Goal: Transaction & Acquisition: Purchase product/service

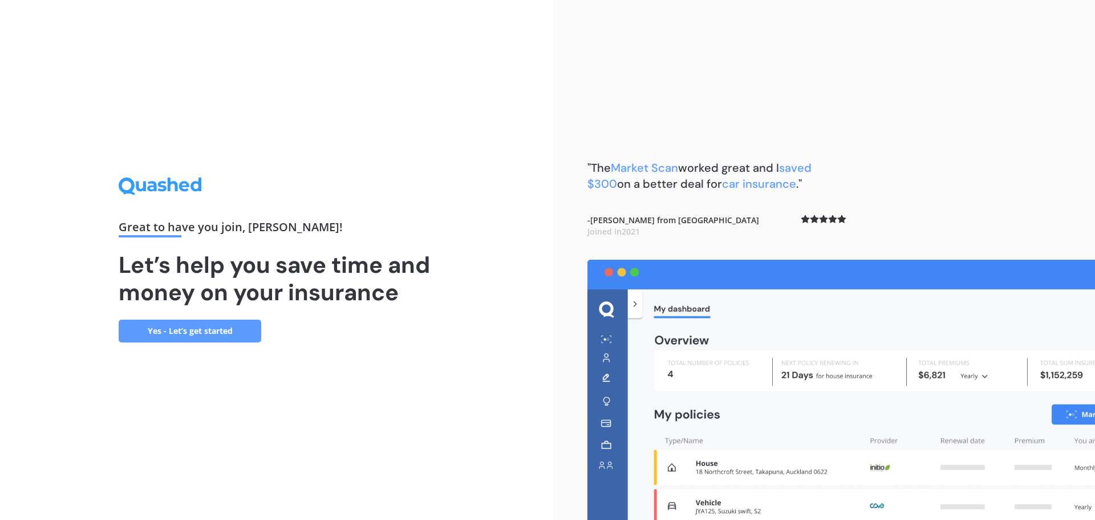
click at [367, 402] on div "Great to have you join , [PERSON_NAME] ! Let’s help you save time and money on …" at bounding box center [276, 260] width 553 height 520
click at [199, 333] on link "Yes - Let’s get started" at bounding box center [190, 330] width 143 height 23
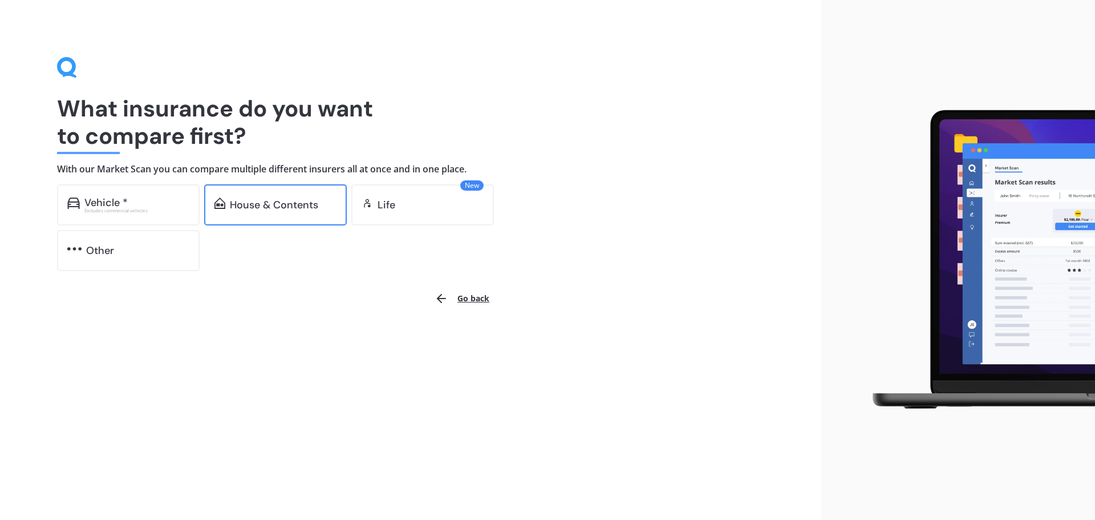
click at [269, 217] on div "House & Contents" at bounding box center [275, 204] width 143 height 41
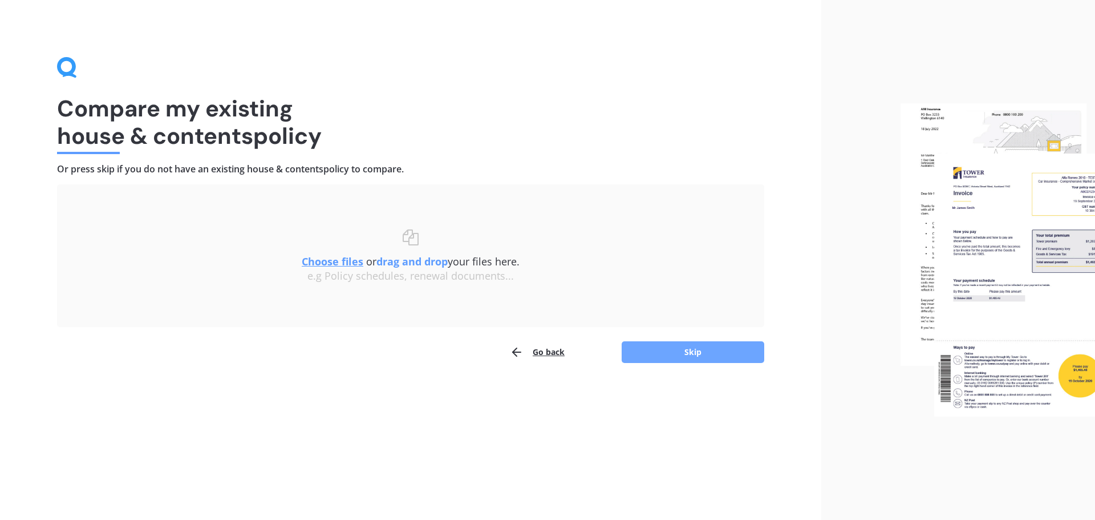
click at [690, 352] on button "Skip" at bounding box center [693, 352] width 143 height 22
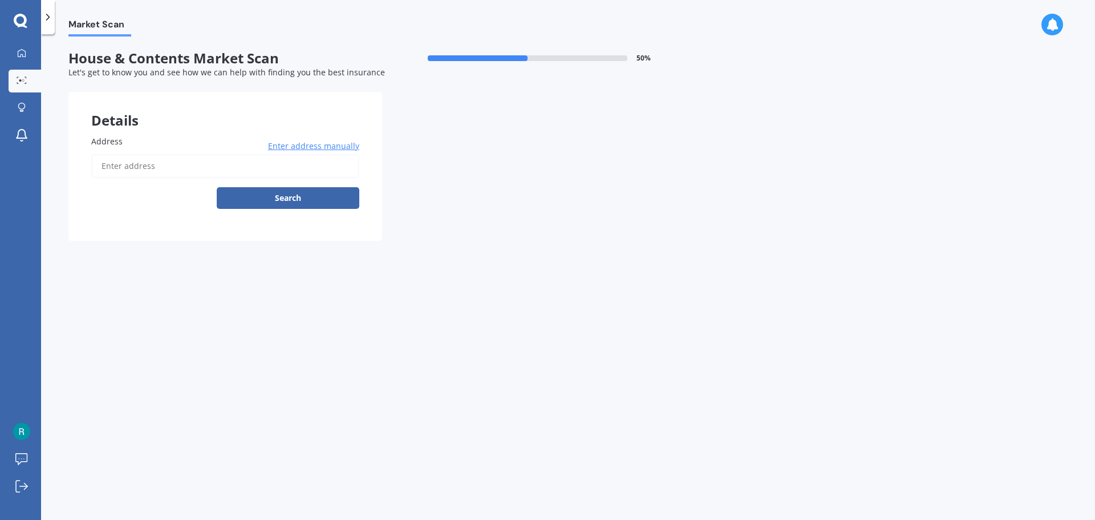
click at [140, 169] on input "Address" at bounding box center [225, 166] width 268 height 24
type input "[STREET_ADDRESS]"
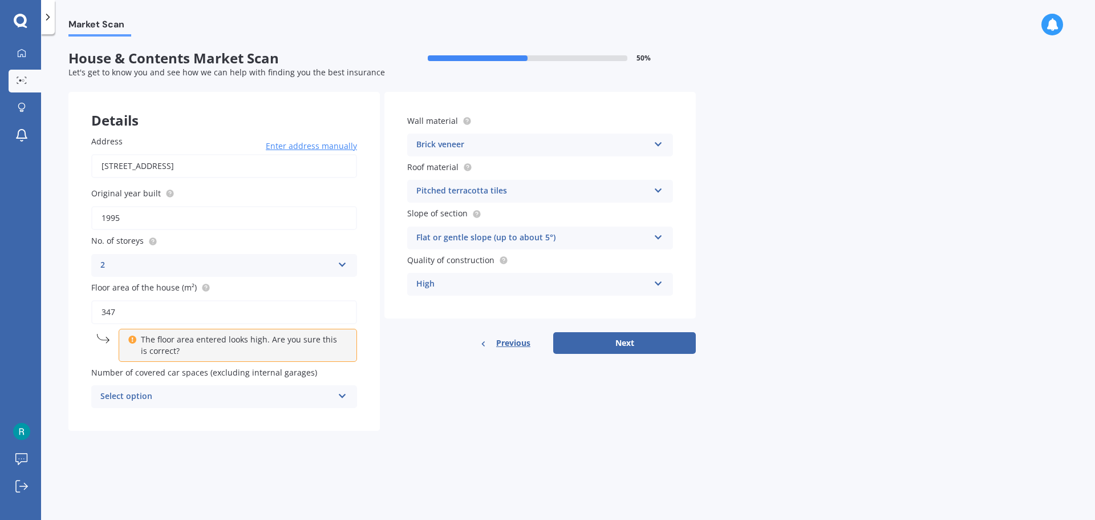
click at [236, 396] on div "Select option" at bounding box center [216, 397] width 233 height 14
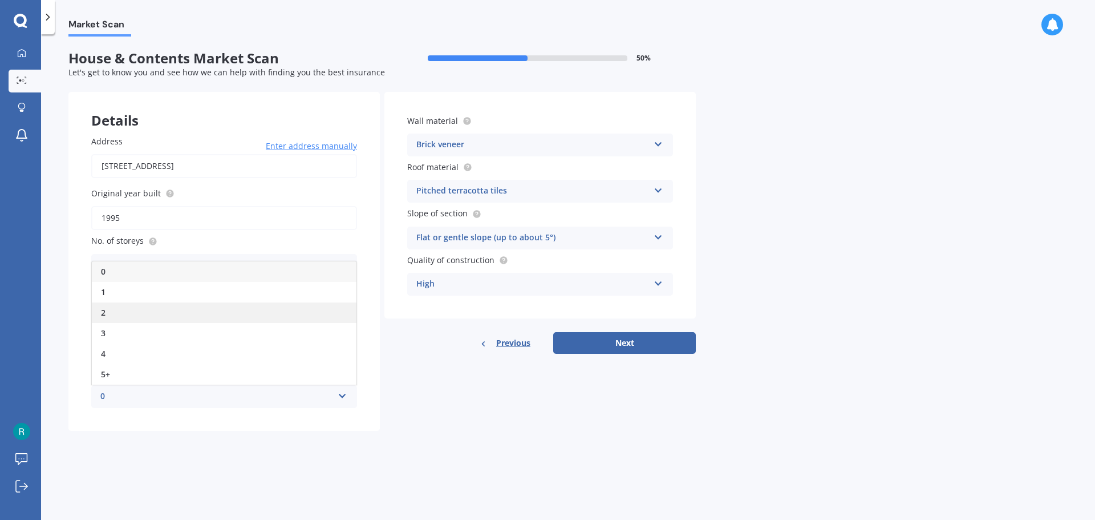
click at [129, 308] on div "2" at bounding box center [224, 312] width 265 height 21
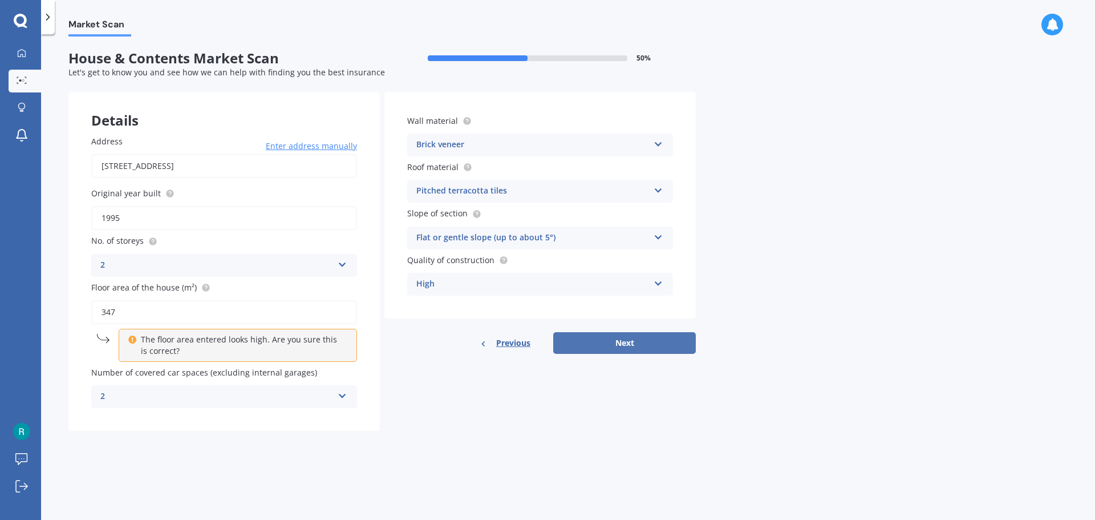
click at [599, 347] on button "Next" at bounding box center [624, 343] width 143 height 22
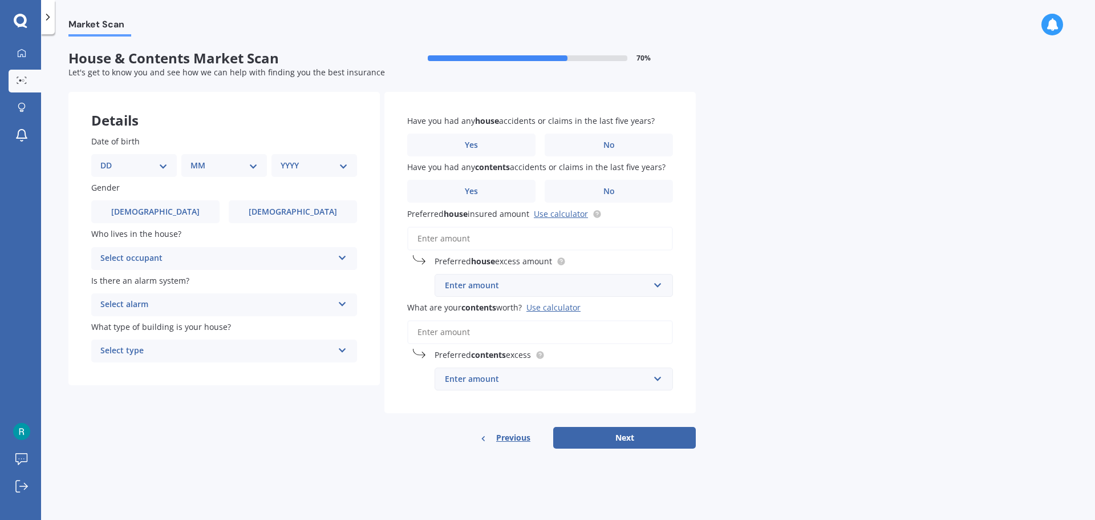
click at [162, 168] on select "DD 01 02 03 04 05 06 07 08 09 10 11 12 13 14 15 16 17 18 19 20 21 22 23 24 25 2…" at bounding box center [133, 165] width 67 height 13
select select "10"
click at [110, 159] on select "DD 01 02 03 04 05 06 07 08 09 10 11 12 13 14 15 16 17 18 19 20 21 22 23 24 25 2…" at bounding box center [133, 165] width 67 height 13
click at [229, 179] on div "Date of birth DD 01 02 03 04 05 06 07 08 09 10 11 12 13 14 15 16 17 18 19 20 21…" at bounding box center [223, 248] width 311 height 273
click at [232, 161] on select "MM 01 02 03 04 05 06 07 08 09 10 11 12" at bounding box center [226, 165] width 63 height 13
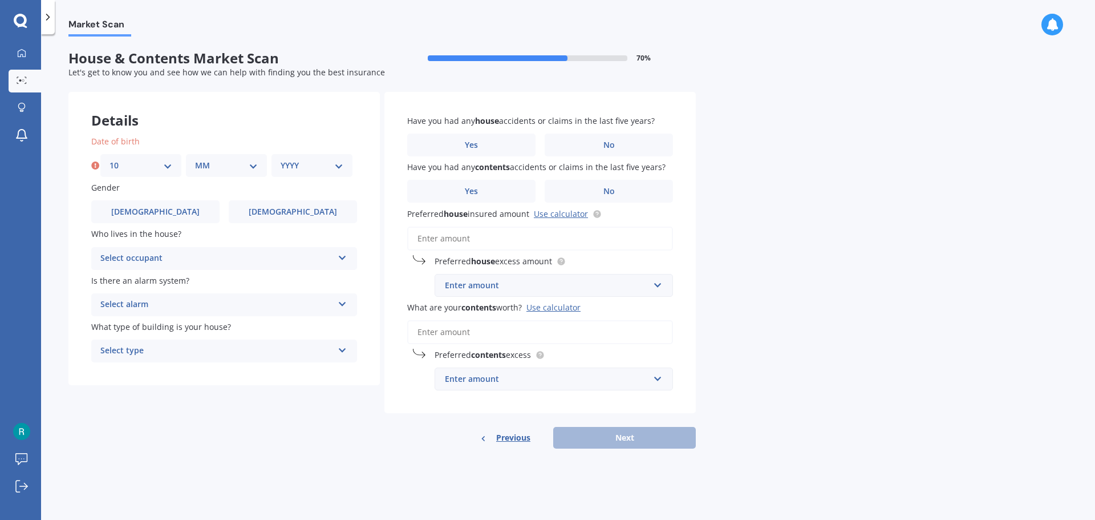
select select "09"
click at [195, 159] on select "MM 01 02 03 04 05 06 07 08 09 10 11 12" at bounding box center [226, 165] width 63 height 13
click at [320, 154] on div "YYYY 2009 2008 2007 2006 2005 2004 2003 2002 2001 2000 1999 1998 1997 1996 1995…" at bounding box center [311, 165] width 81 height 23
click at [318, 171] on select "YYYY 2009 2008 2007 2006 2005 2004 2003 2002 2001 2000 1999 1998 1997 1996 1995…" at bounding box center [312, 165] width 63 height 13
select select "1996"
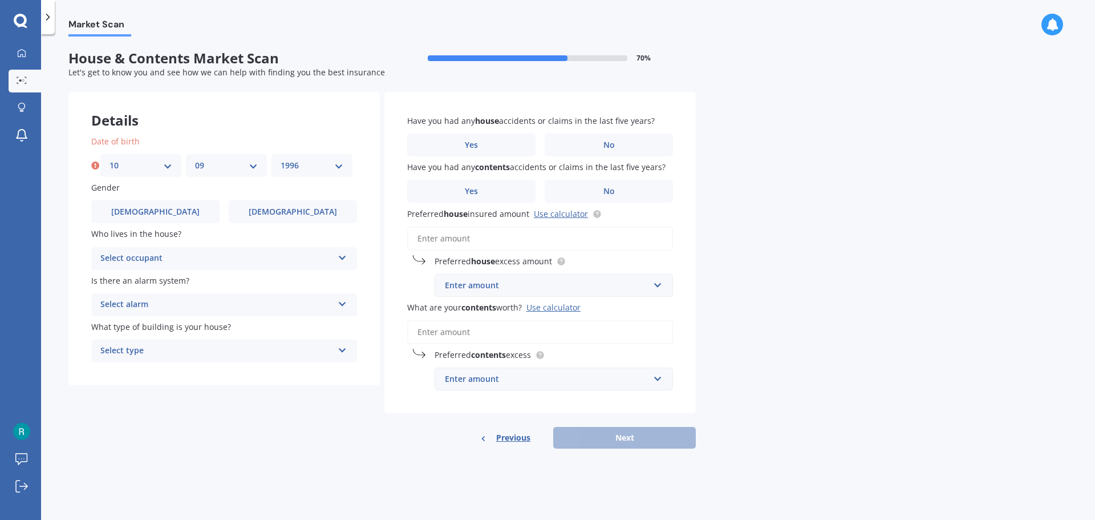
click at [281, 159] on select "YYYY 2009 2008 2007 2006 2005 2004 2003 2002 2001 2000 1999 1998 1997 1996 1995…" at bounding box center [312, 165] width 63 height 13
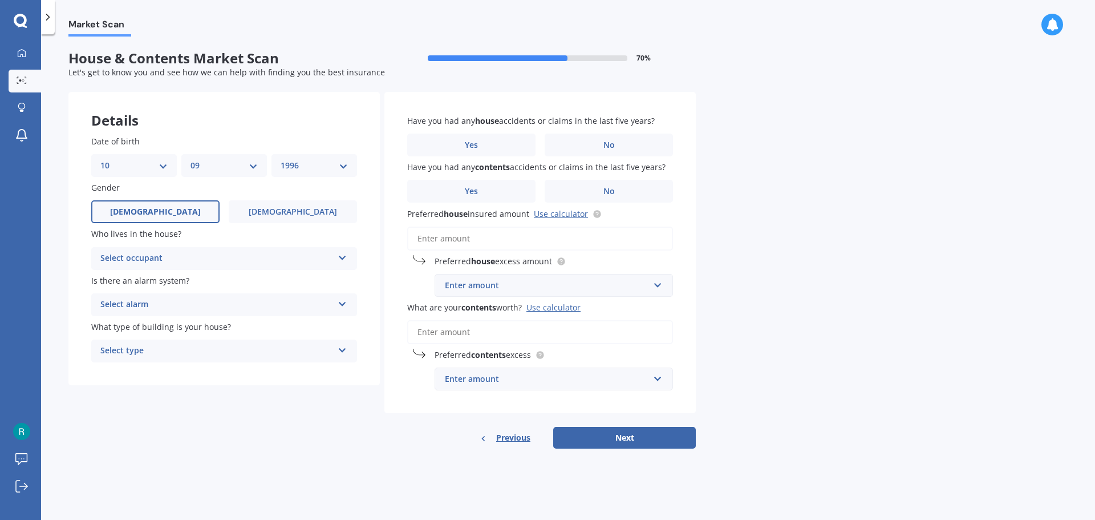
click at [171, 208] on label "[DEMOGRAPHIC_DATA]" at bounding box center [155, 211] width 128 height 23
click at [0, 0] on input "[DEMOGRAPHIC_DATA]" at bounding box center [0, 0] width 0 height 0
click at [201, 260] on div "Select occupant" at bounding box center [216, 259] width 233 height 14
click at [161, 282] on div "Owner" at bounding box center [224, 280] width 265 height 21
click at [169, 311] on div "Select alarm" at bounding box center [216, 305] width 233 height 14
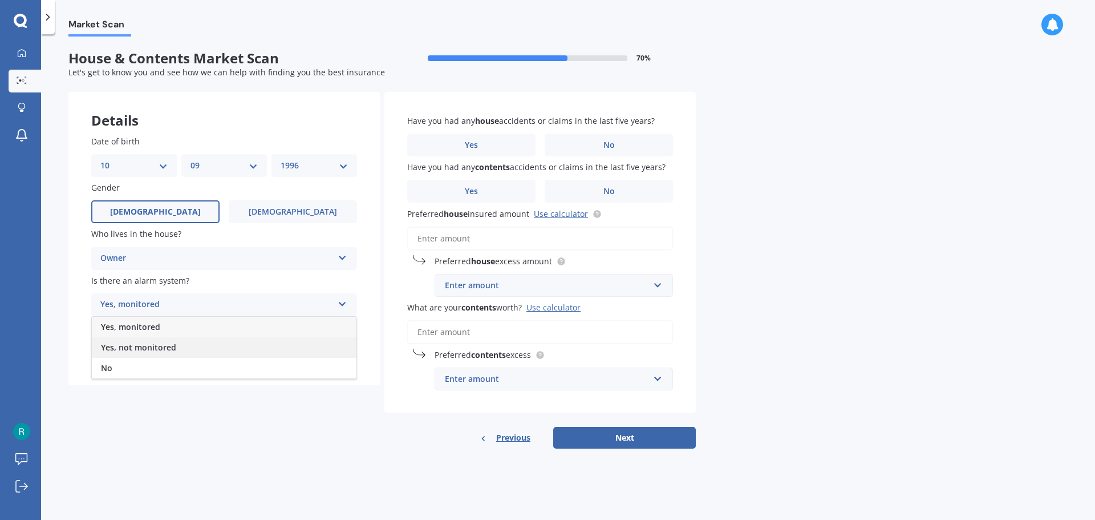
click at [149, 346] on span "Yes, not monitored" at bounding box center [138, 347] width 75 height 11
click at [166, 306] on div "Yes, not monitored" at bounding box center [216, 305] width 233 height 14
click at [133, 362] on div "No" at bounding box center [224, 368] width 265 height 21
click at [139, 346] on div "Select type" at bounding box center [216, 351] width 233 height 14
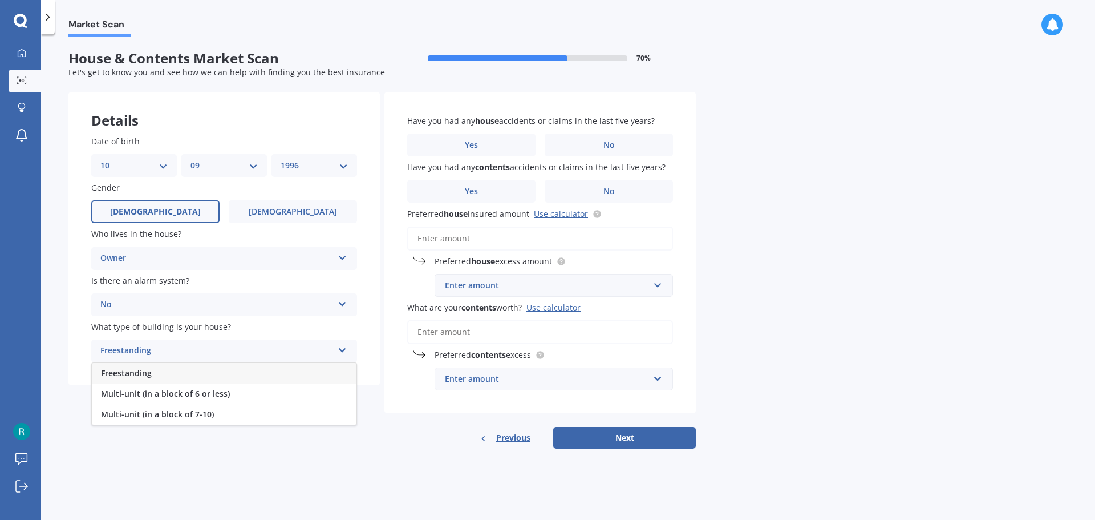
click at [151, 371] on span "Freestanding" at bounding box center [126, 372] width 51 height 11
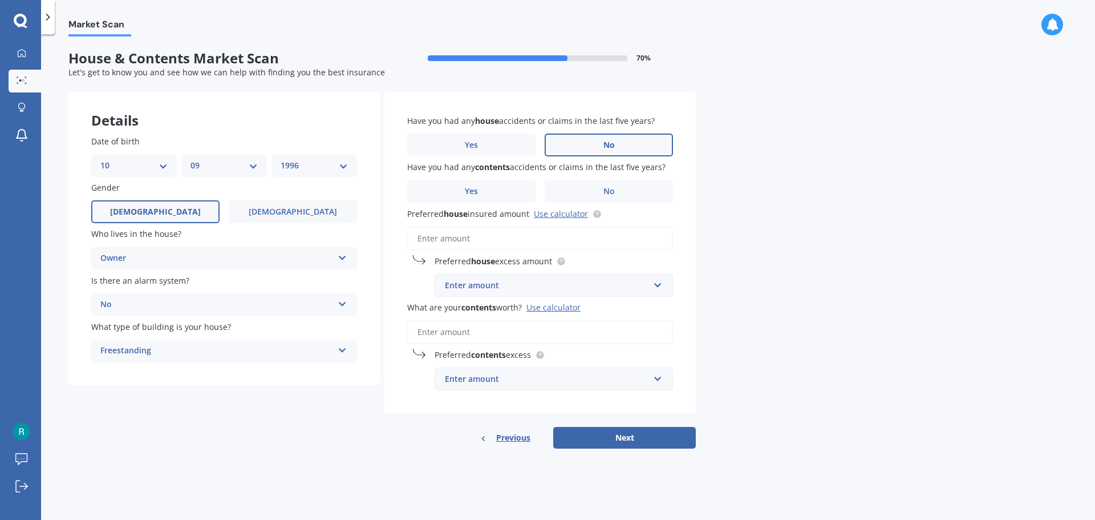
click at [579, 147] on label "No" at bounding box center [609, 144] width 128 height 23
click at [0, 0] on input "No" at bounding box center [0, 0] width 0 height 0
click at [578, 195] on label "No" at bounding box center [609, 191] width 128 height 23
click at [0, 0] on input "No" at bounding box center [0, 0] width 0 height 0
click at [485, 238] on input "Preferred house insured amount Use calculator" at bounding box center [540, 238] width 266 height 24
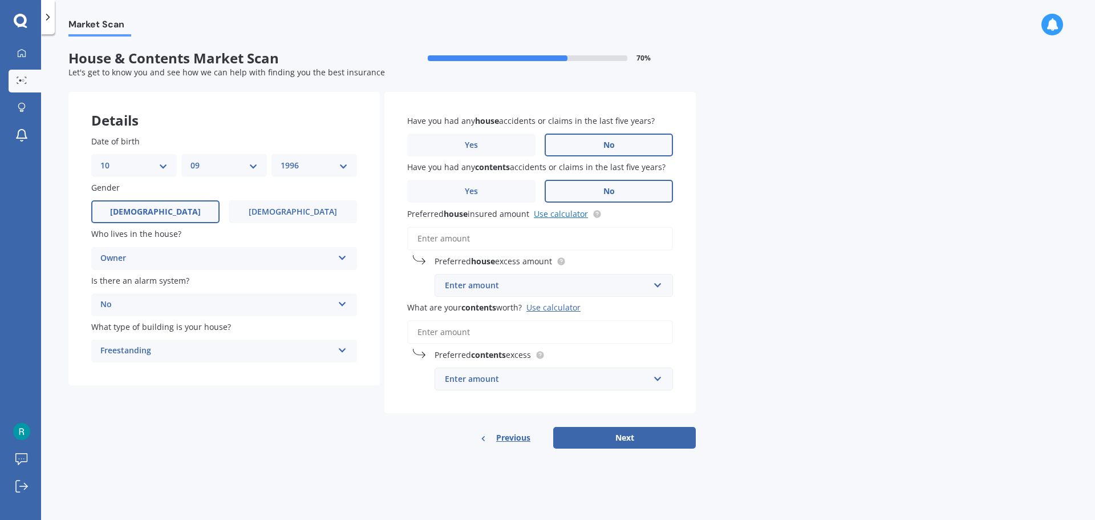
click at [553, 216] on link "Use calculator" at bounding box center [561, 213] width 54 height 11
click at [459, 332] on input "What are your contents worth? Use calculator" at bounding box center [540, 332] width 266 height 24
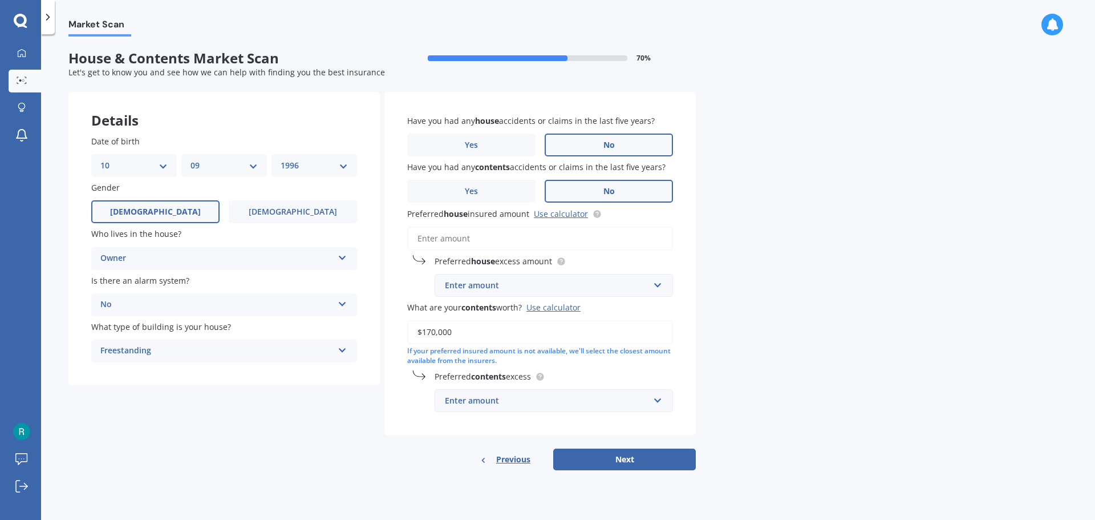
type input "$1,700,000"
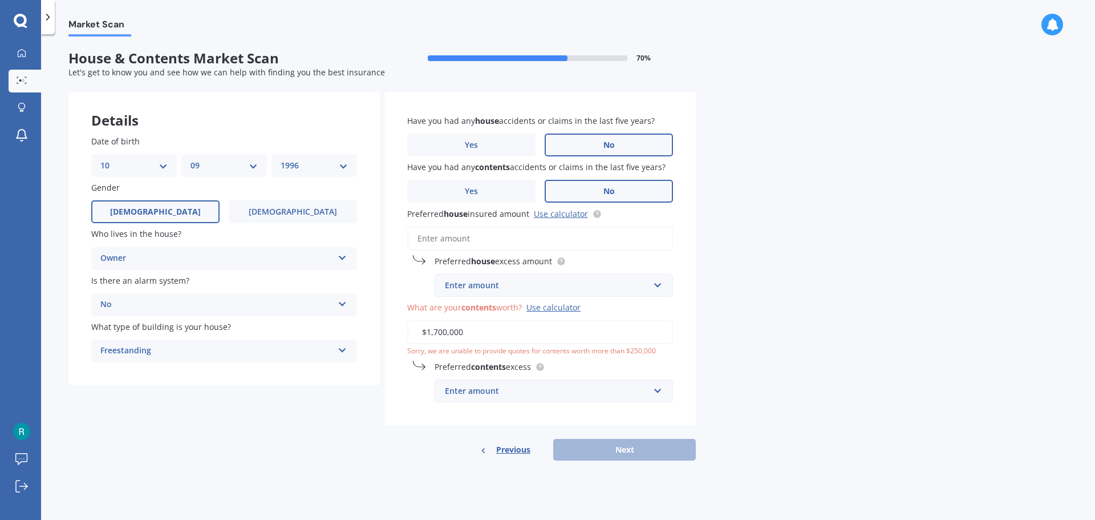
drag, startPoint x: 484, startPoint y: 328, endPoint x: 402, endPoint y: 325, distance: 81.6
click at [402, 325] on div "Have you had any house accidents or claims in the last five years? Yes No Have …" at bounding box center [539, 258] width 311 height 333
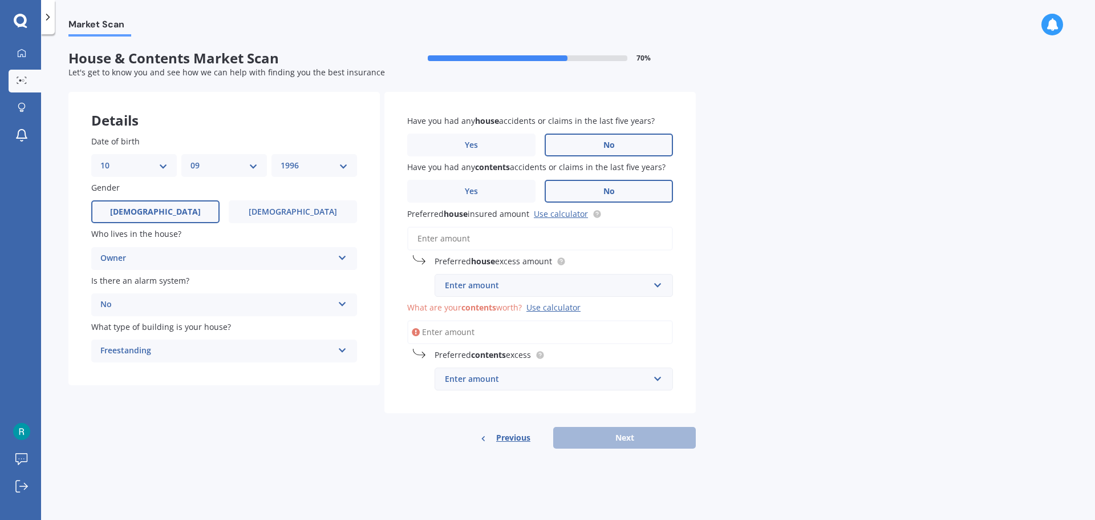
click at [460, 241] on input "Preferred house insured amount Use calculator" at bounding box center [540, 238] width 266 height 24
paste input "$1,700,000"
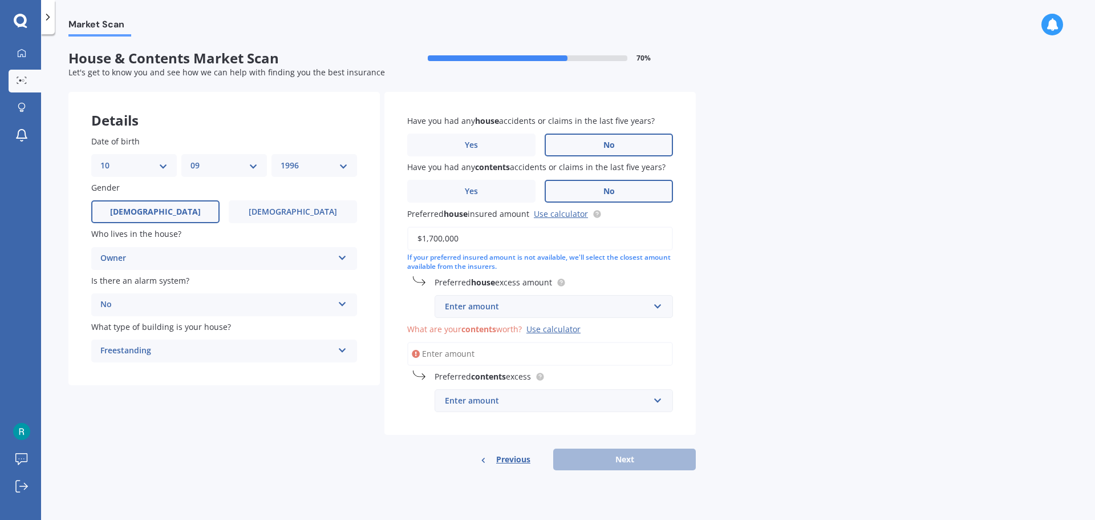
type input "$1,700,000"
click at [488, 303] on div "Enter amount" at bounding box center [547, 306] width 204 height 13
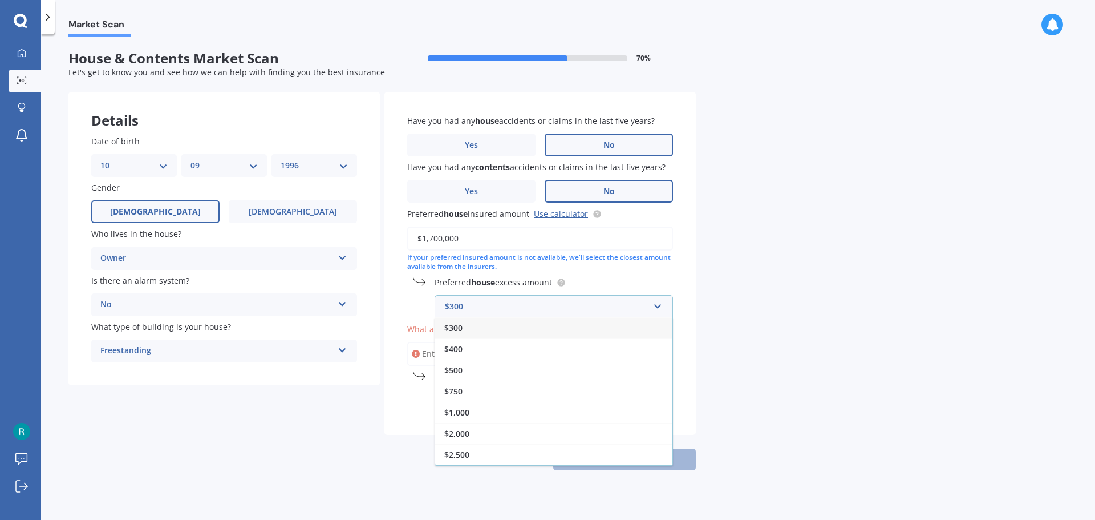
click at [751, 329] on div "Market Scan House & Contents Market Scan 70 % Let's get to know you and see how…" at bounding box center [568, 279] width 1054 height 485
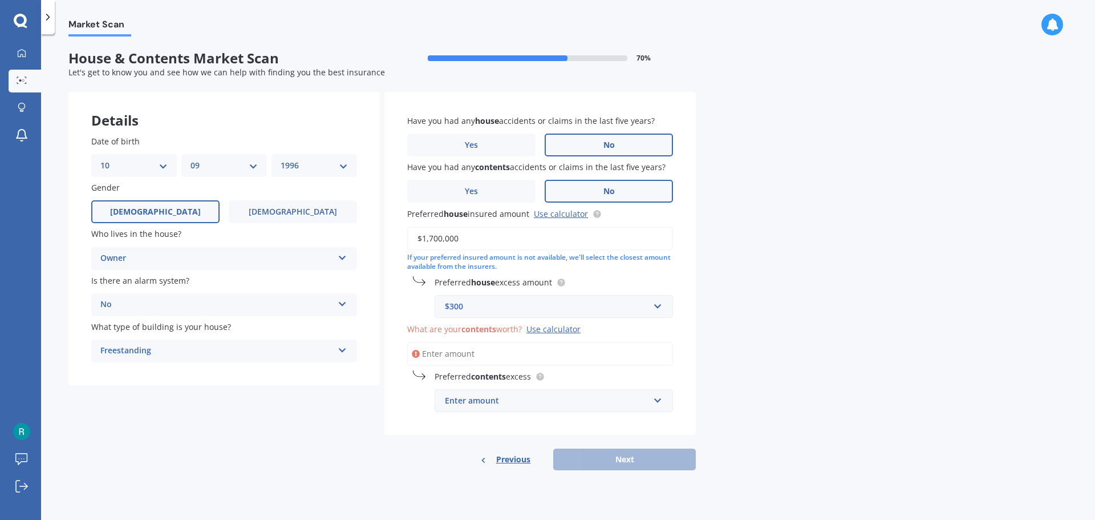
click at [619, 308] on div "$300" at bounding box center [547, 306] width 204 height 13
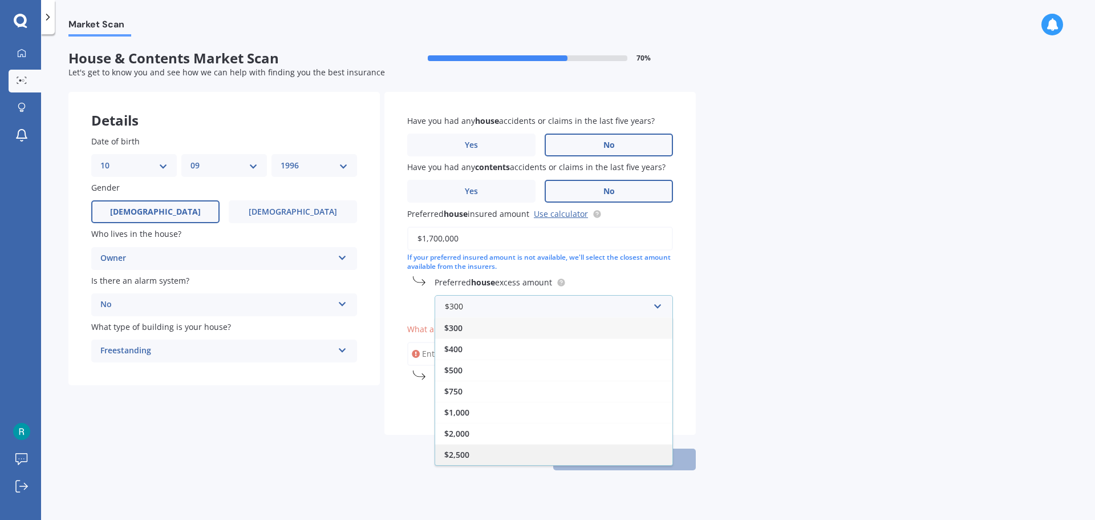
click at [496, 451] on div "$2,500" at bounding box center [553, 454] width 237 height 21
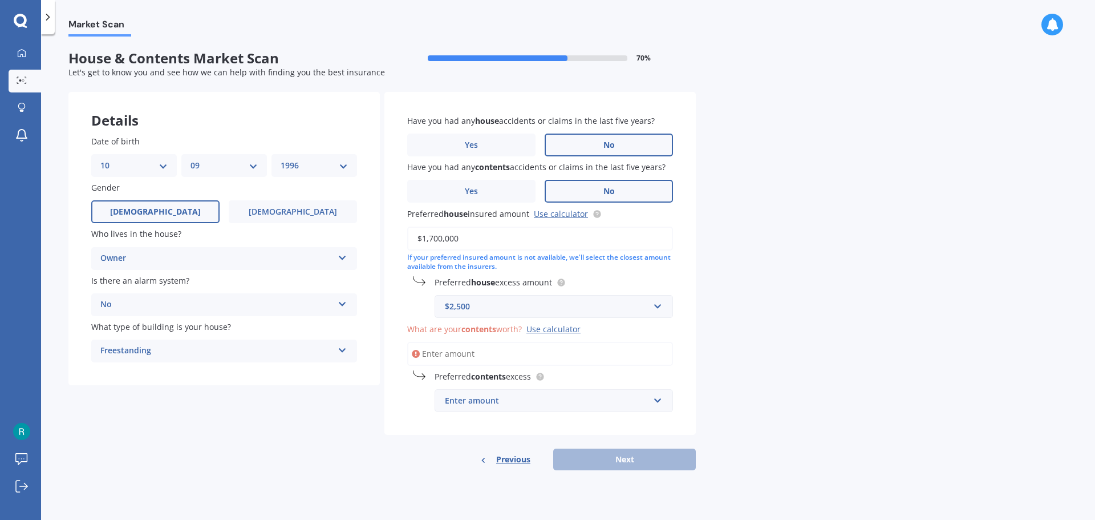
click at [477, 360] on input "What are your contents worth? Use calculator" at bounding box center [540, 354] width 266 height 24
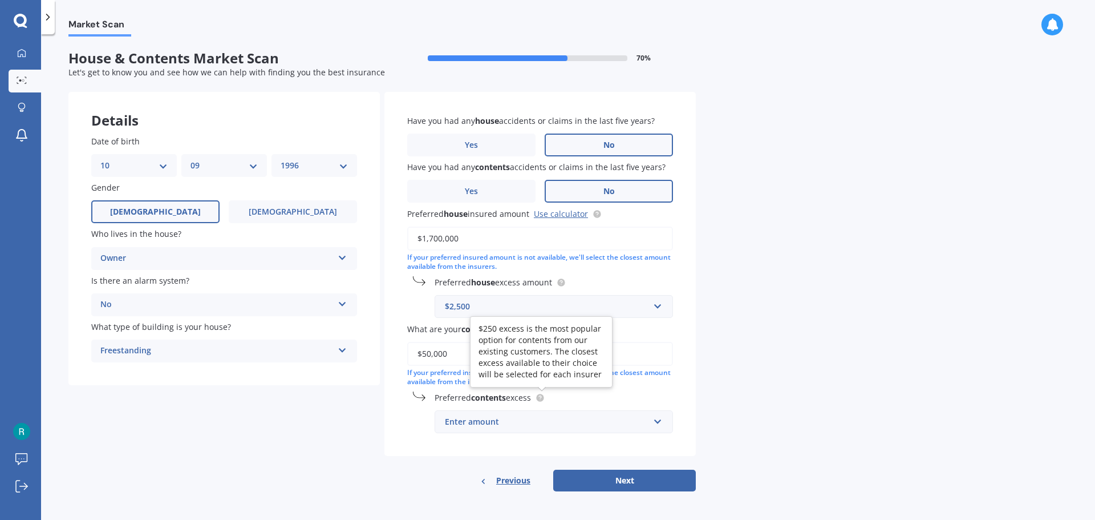
type input "$50,000"
click at [529, 423] on div "Enter amount" at bounding box center [547, 421] width 204 height 13
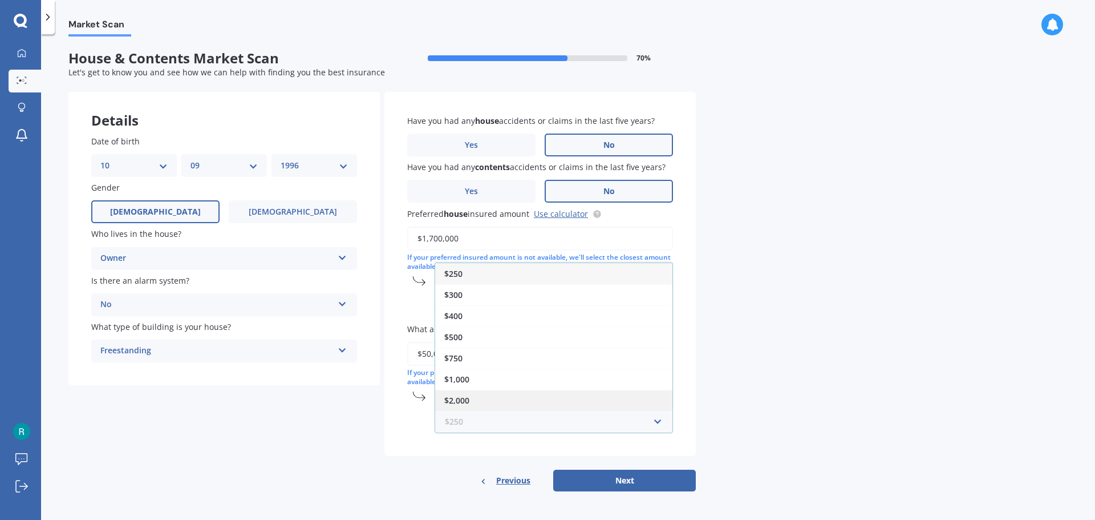
scroll to position [1, 0]
click at [490, 401] on div "$2,000" at bounding box center [553, 398] width 237 height 21
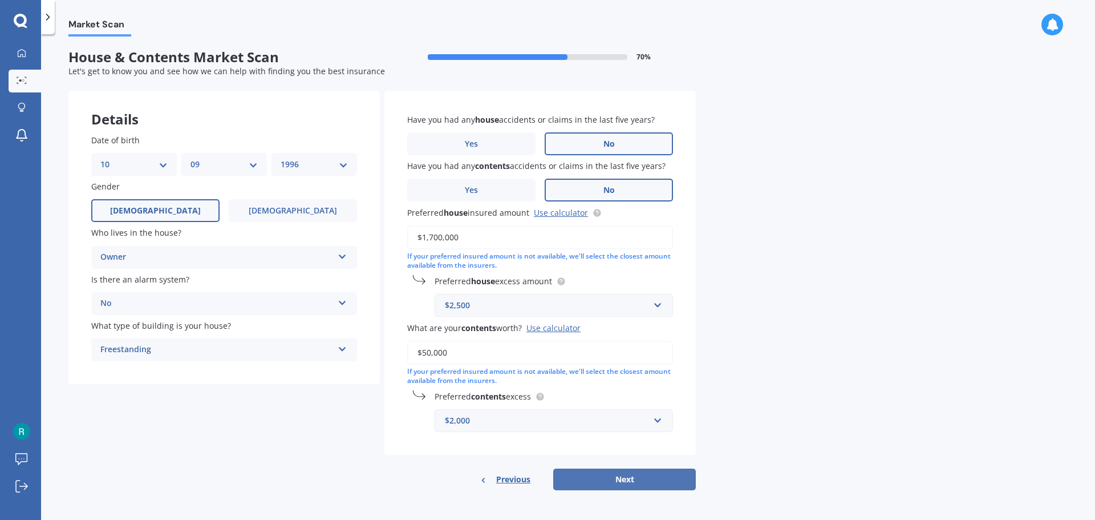
click at [602, 480] on button "Next" at bounding box center [624, 479] width 143 height 22
select select "10"
select select "09"
select select "1996"
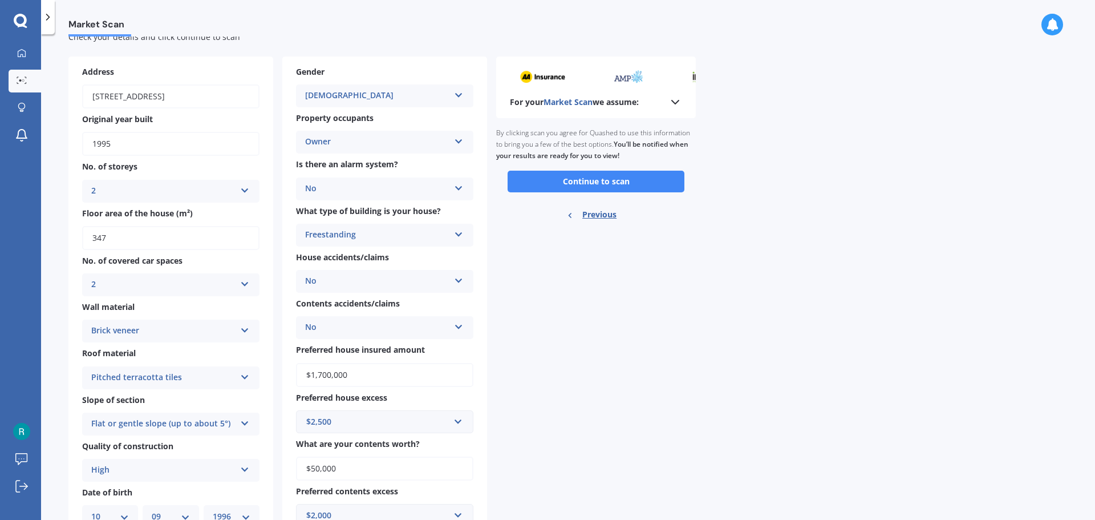
scroll to position [0, 0]
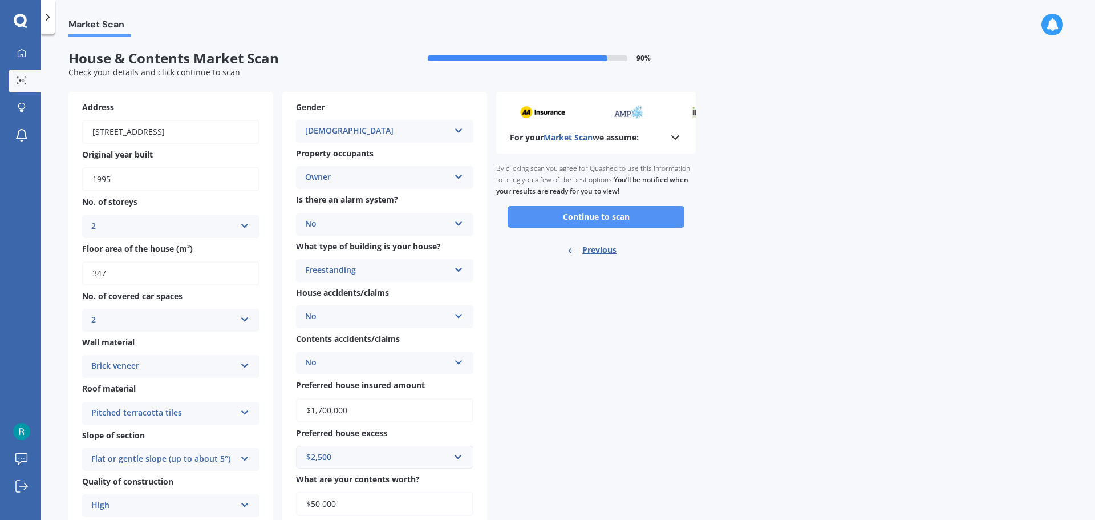
click at [561, 212] on button "Continue to scan" at bounding box center [596, 217] width 177 height 22
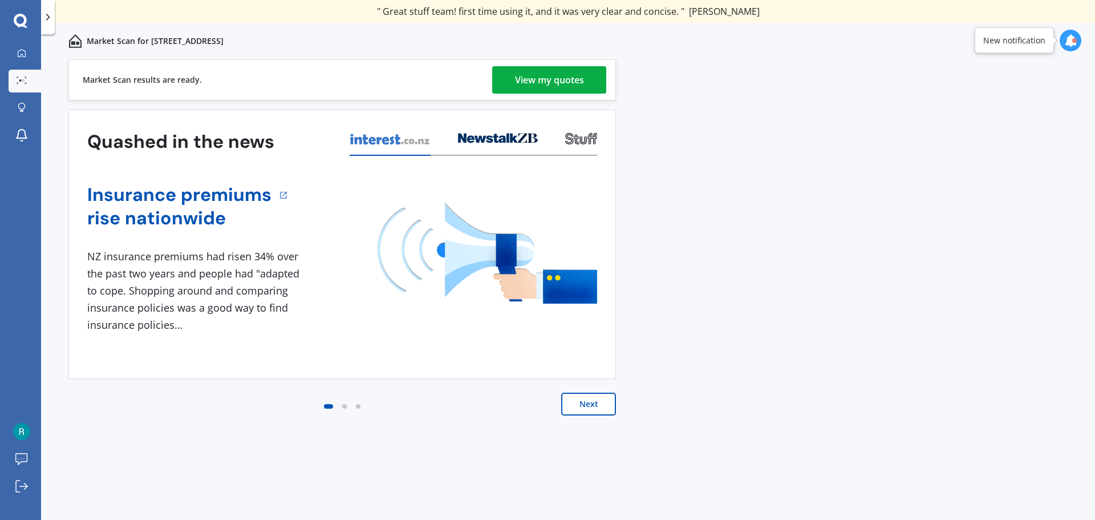
click at [542, 80] on div "View my quotes" at bounding box center [549, 79] width 69 height 27
click at [556, 84] on div "View my quotes" at bounding box center [549, 79] width 69 height 27
